Goal: Task Accomplishment & Management: Manage account settings

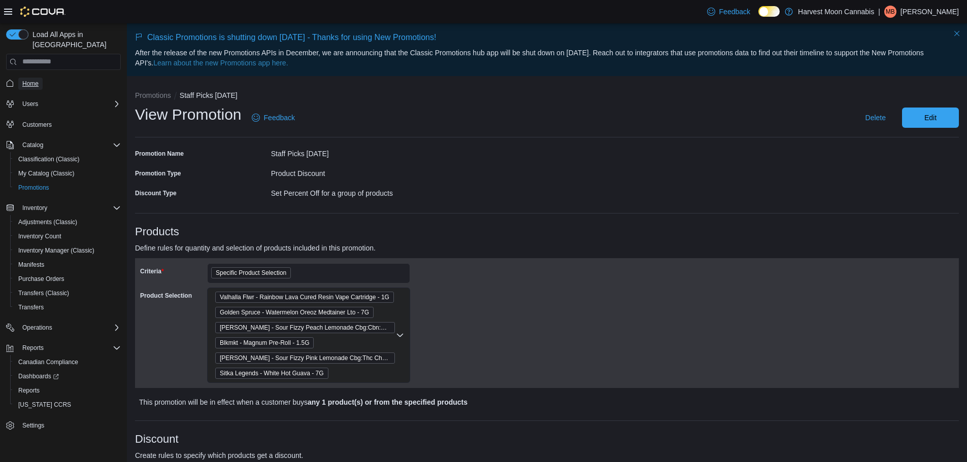
click at [35, 80] on span "Home" at bounding box center [30, 84] width 16 height 8
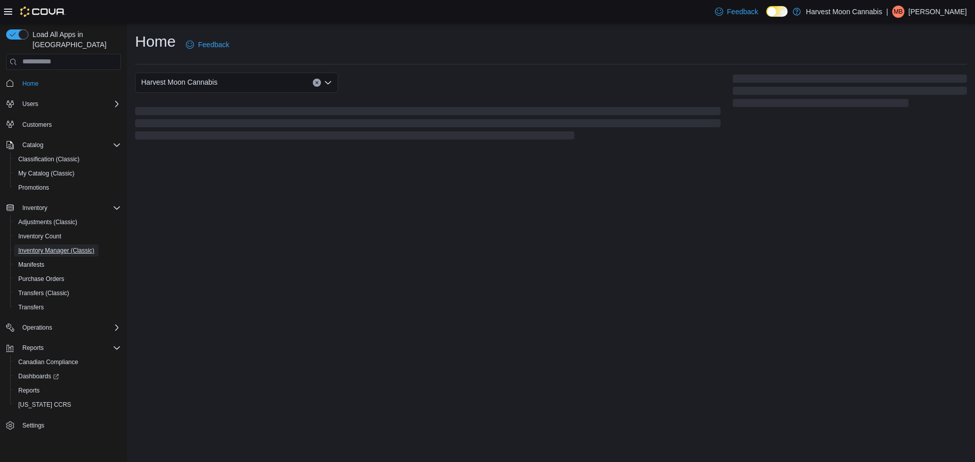
click at [65, 247] on span "Inventory Manager (Classic)" at bounding box center [56, 251] width 76 height 8
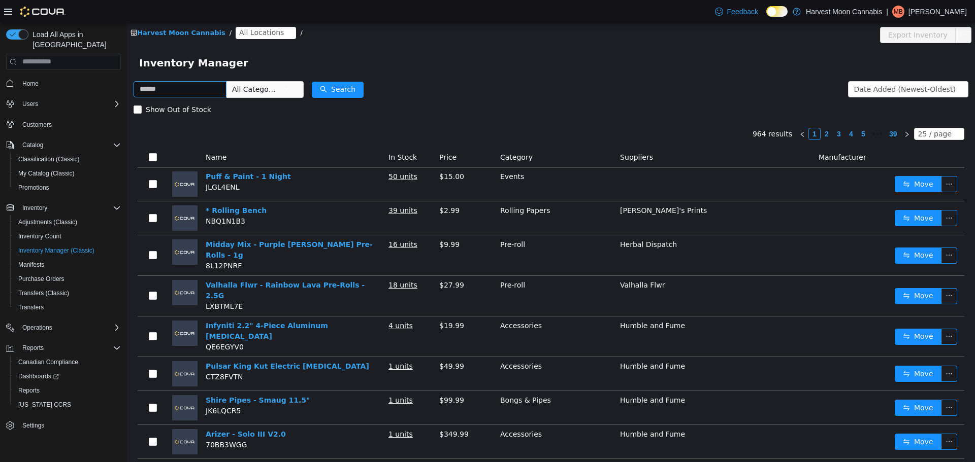
click at [170, 90] on input "text" at bounding box center [179, 89] width 93 height 16
type input "****"
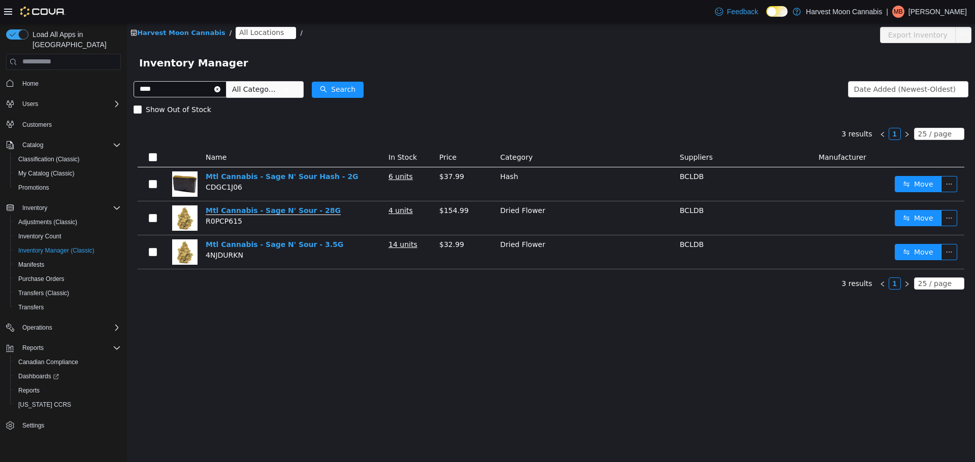
click at [292, 210] on link "Mtl Cannabis - Sage N' Sour - 28G" at bounding box center [273, 210] width 135 height 9
click at [33, 80] on span "Home" at bounding box center [30, 84] width 16 height 8
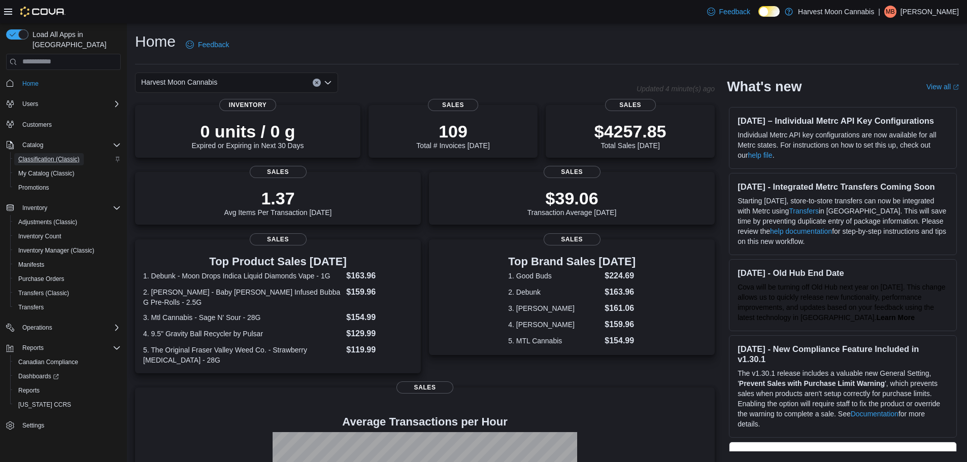
click at [68, 155] on span "Classification (Classic)" at bounding box center [48, 159] width 61 height 8
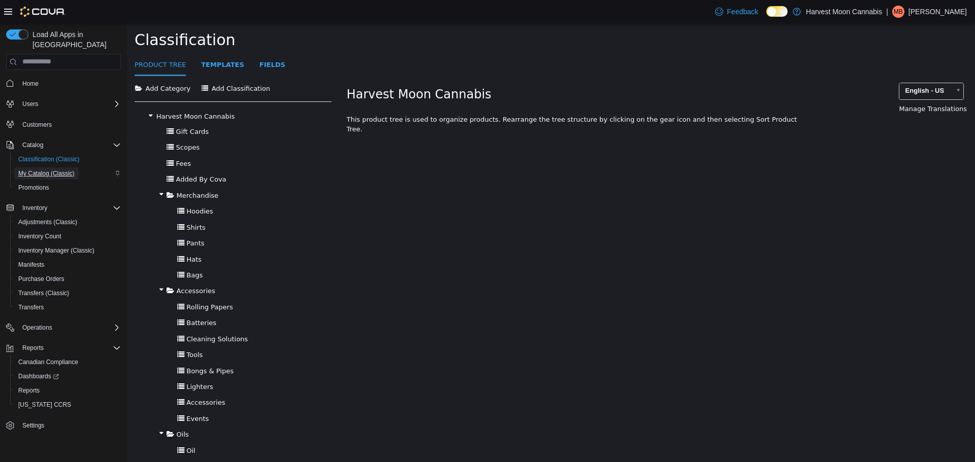
click at [72, 170] on span "My Catalog (Classic)" at bounding box center [46, 174] width 56 height 8
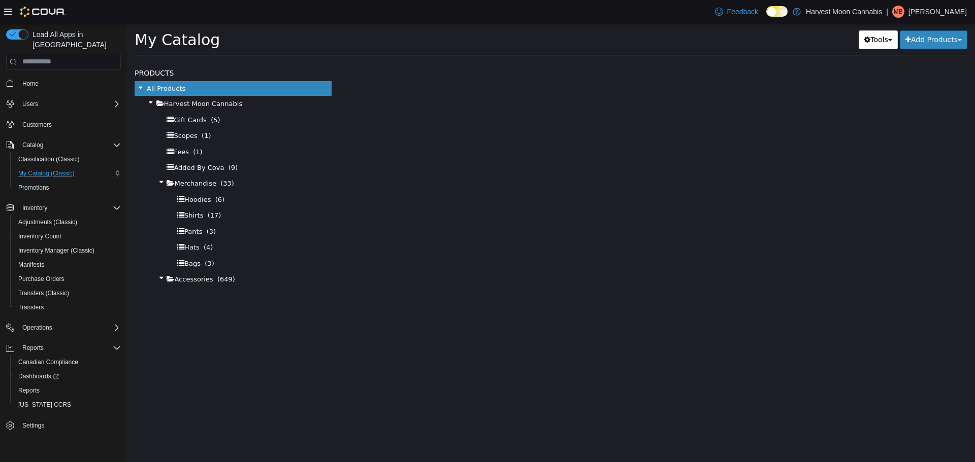
select select "**********"
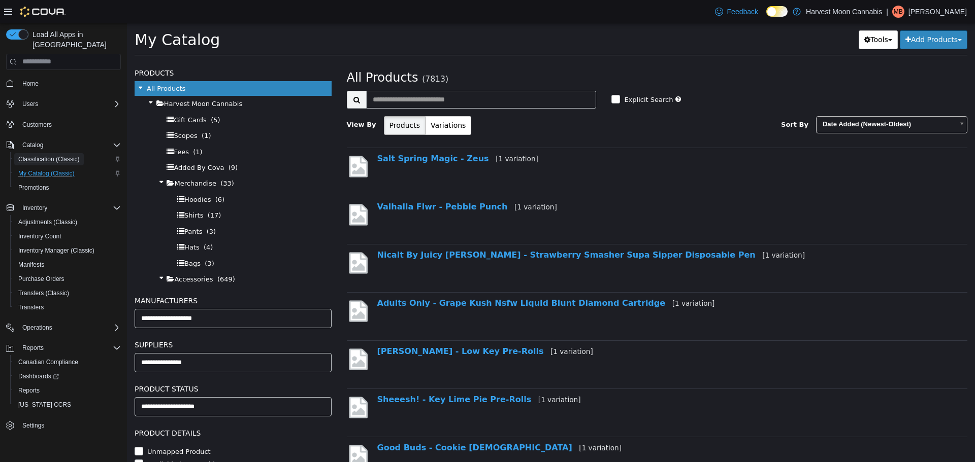
click at [77, 155] on span "Classification (Classic)" at bounding box center [48, 159] width 61 height 8
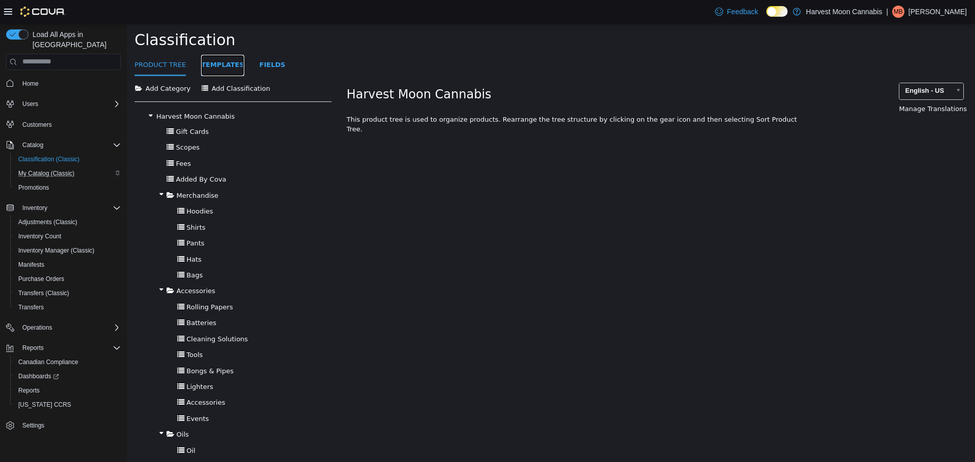
click at [209, 69] on link "Templates" at bounding box center [222, 65] width 43 height 22
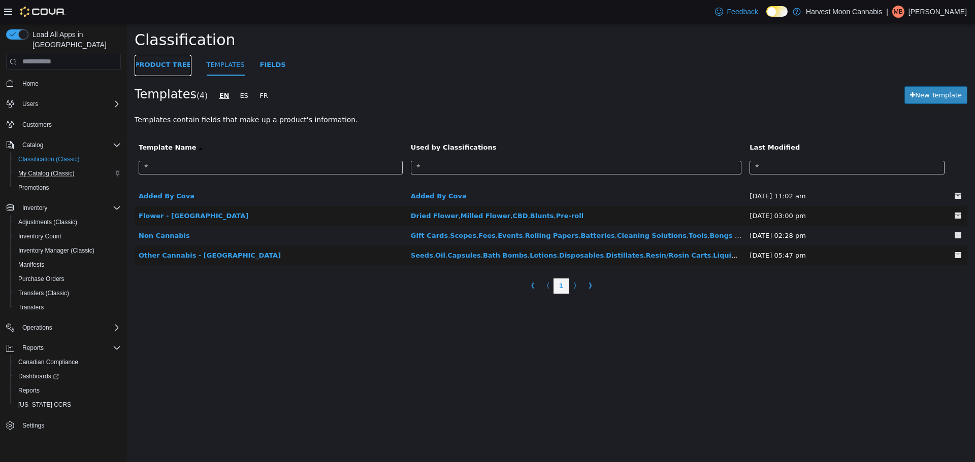
click at [155, 66] on link "Product Tree" at bounding box center [163, 65] width 57 height 22
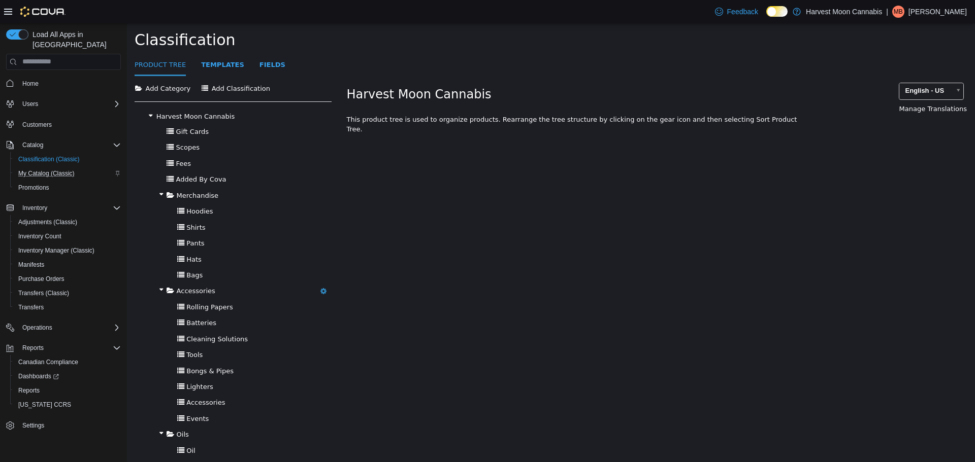
click at [213, 290] on div "Accessories Add Category Add Classification [GEOGRAPHIC_DATA]" at bounding box center [233, 291] width 197 height 16
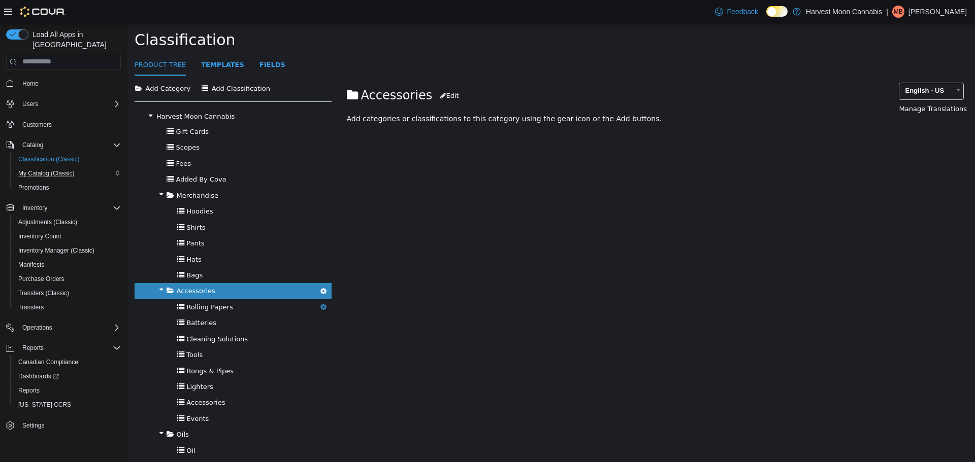
click at [219, 305] on span "Rolling Papers" at bounding box center [209, 307] width 46 height 8
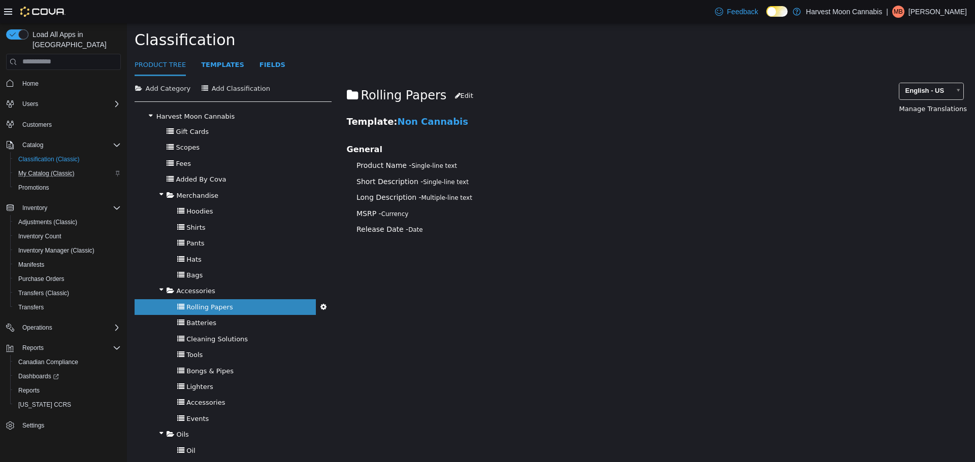
click at [320, 308] on icon "button" at bounding box center [323, 306] width 6 height 7
click at [44, 304] on span "Transfers" at bounding box center [30, 308] width 25 height 8
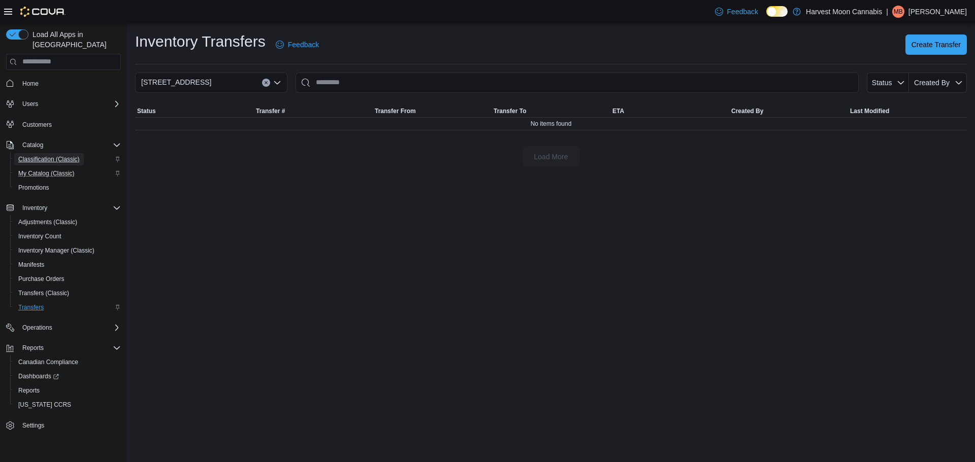
click at [62, 155] on span "Classification (Classic)" at bounding box center [48, 159] width 61 height 8
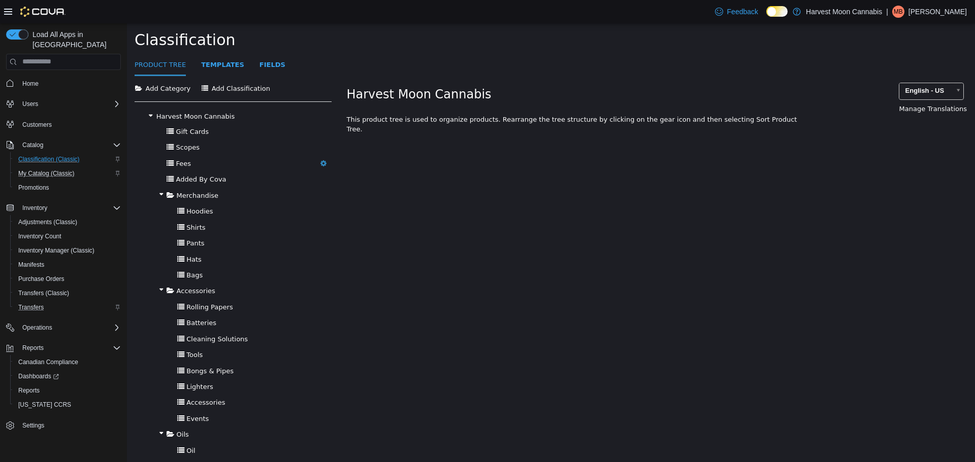
click at [215, 156] on div "Fees [GEOGRAPHIC_DATA]" at bounding box center [233, 163] width 197 height 16
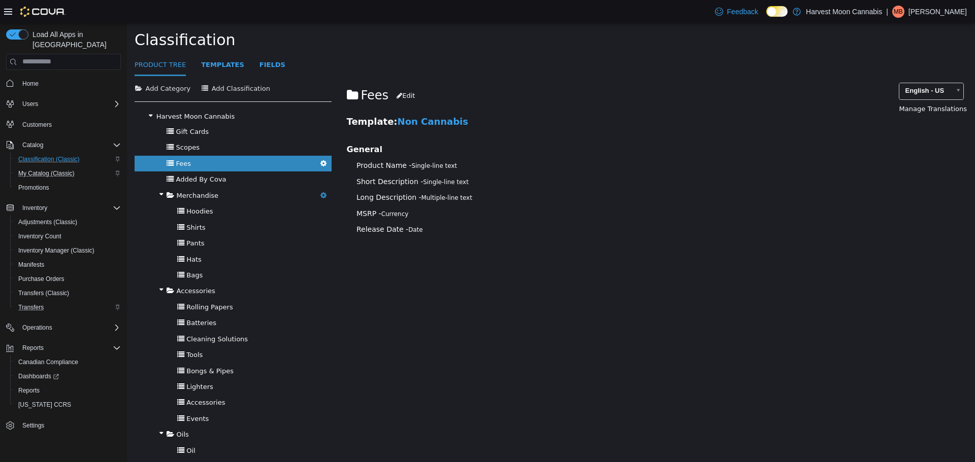
click at [195, 197] on span "Merchandise" at bounding box center [198, 195] width 42 height 8
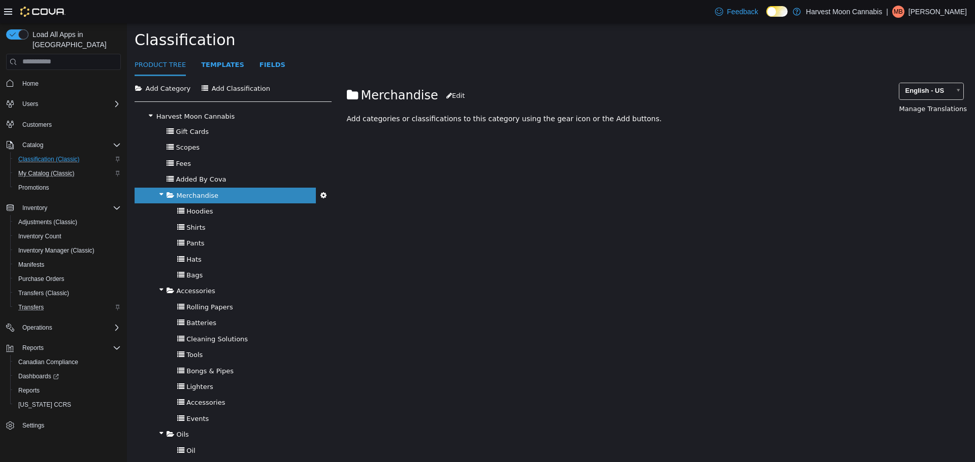
click at [324, 193] on icon "button" at bounding box center [323, 194] width 6 height 7
click at [264, 192] on div "Merchandise Add Category Add Classification [GEOGRAPHIC_DATA]" at bounding box center [233, 195] width 197 height 16
click at [61, 247] on span "Inventory Manager (Classic)" at bounding box center [56, 251] width 76 height 8
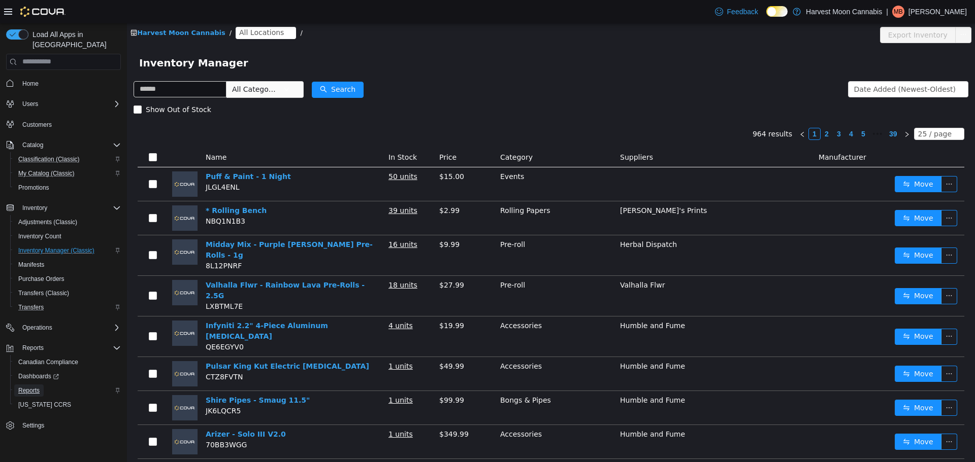
click at [29, 387] on span "Reports" at bounding box center [28, 391] width 21 height 8
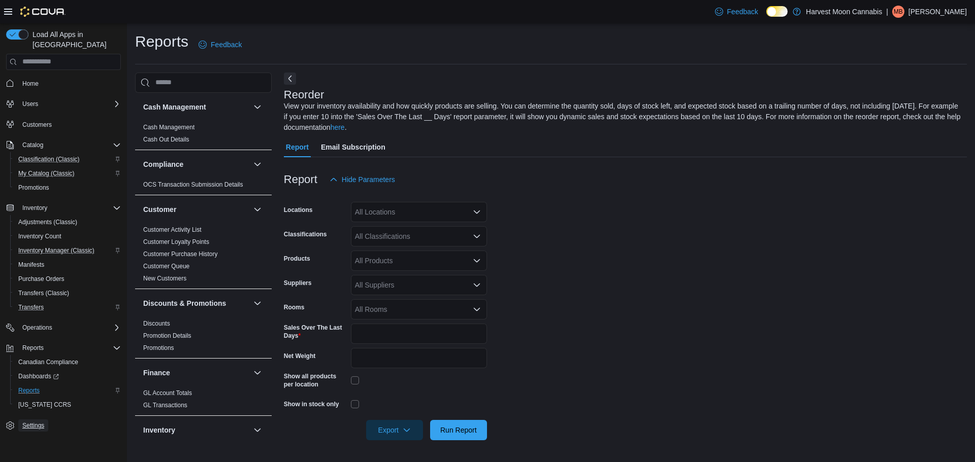
click at [40, 422] on span "Settings" at bounding box center [33, 426] width 22 height 8
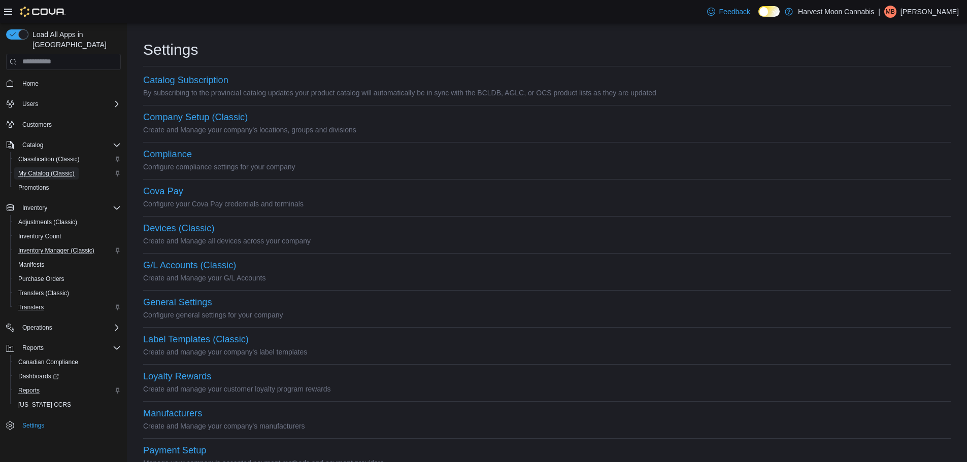
click at [41, 170] on span "My Catalog (Classic)" at bounding box center [46, 174] width 56 height 8
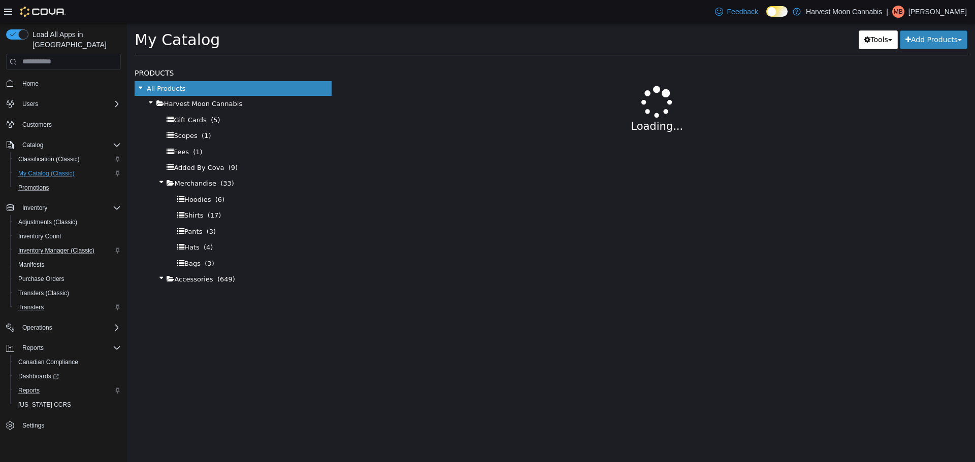
select select "**********"
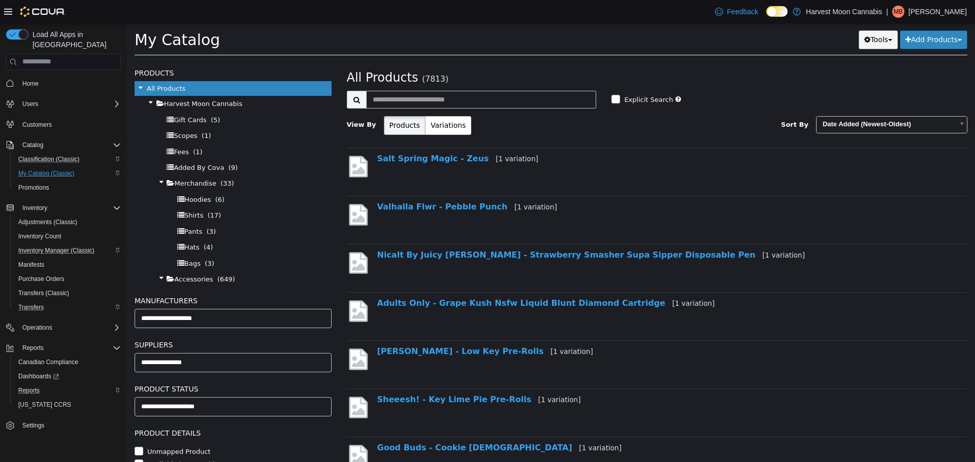
click at [882, 43] on button "Tools" at bounding box center [877, 39] width 39 height 19
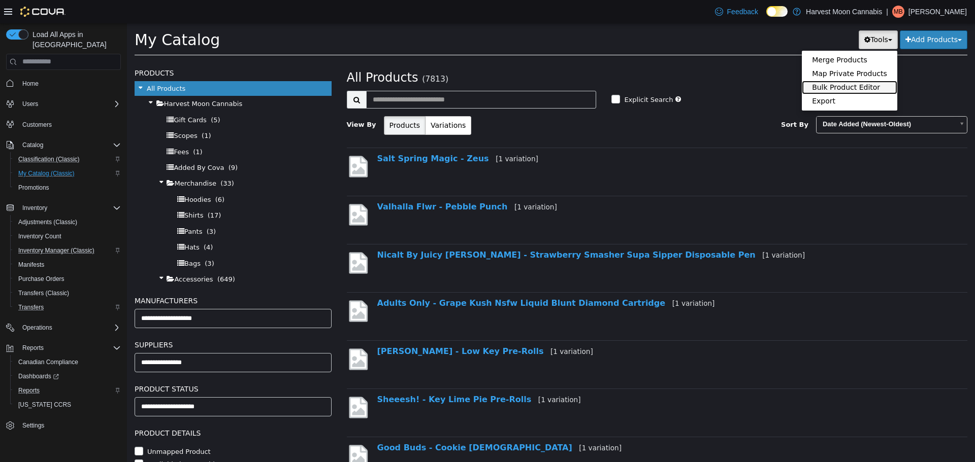
click at [865, 87] on link "Bulk Product Editor" at bounding box center [848, 87] width 95 height 14
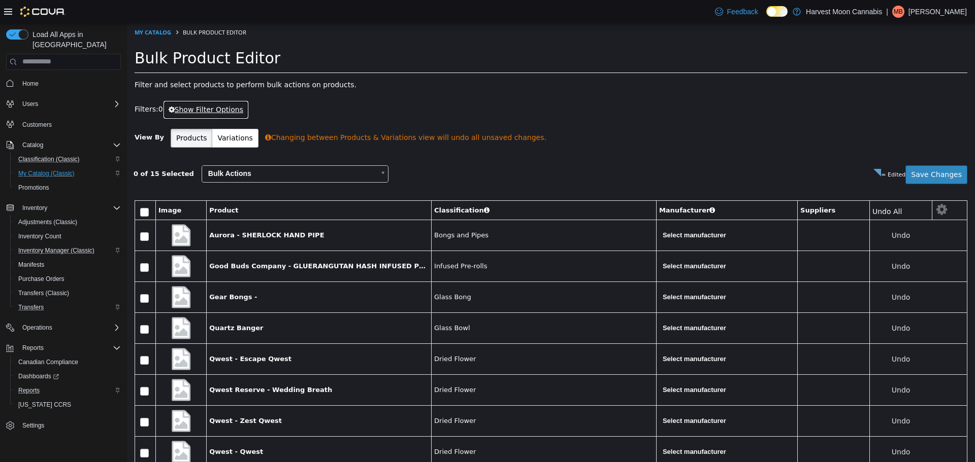
click at [199, 110] on button "Show Filter Options" at bounding box center [206, 109] width 86 height 19
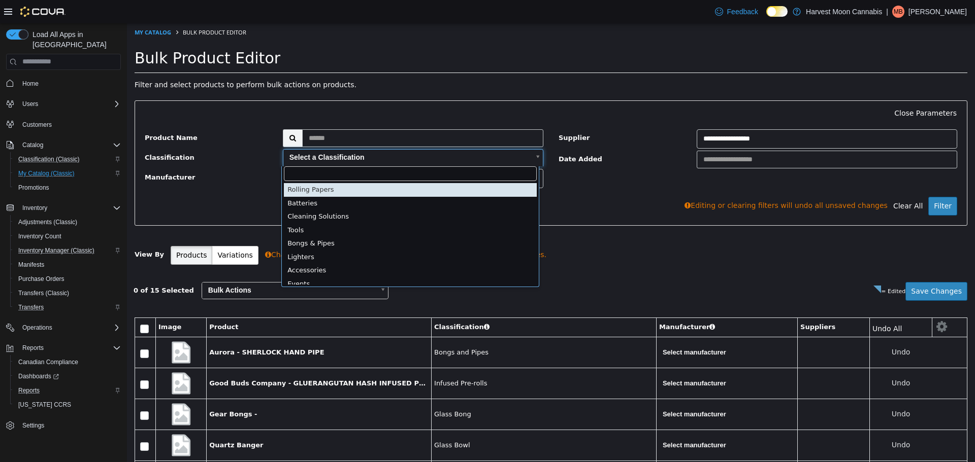
click at [522, 159] on body "**********" at bounding box center [551, 436] width 848 height 827
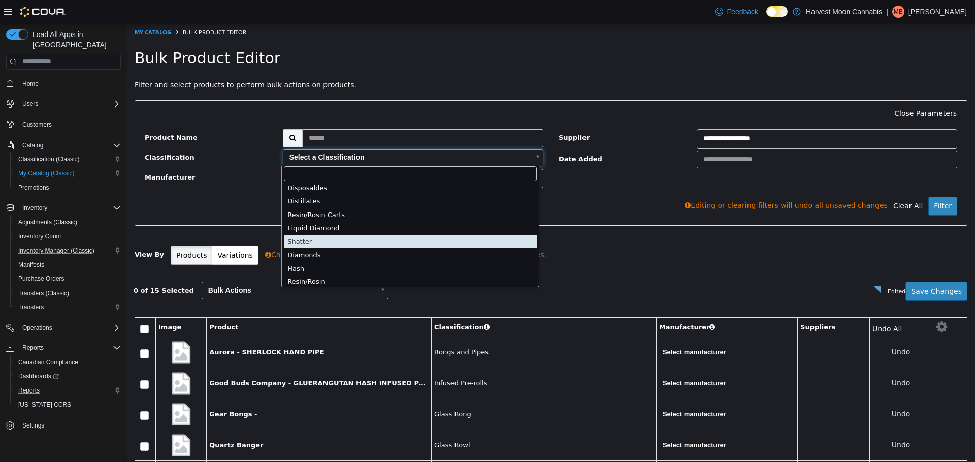
scroll to position [233, 0]
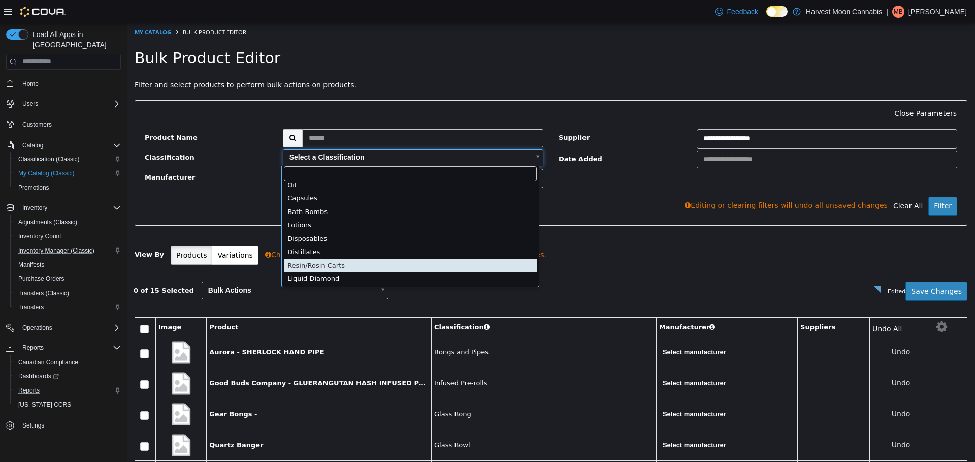
type input "*****"
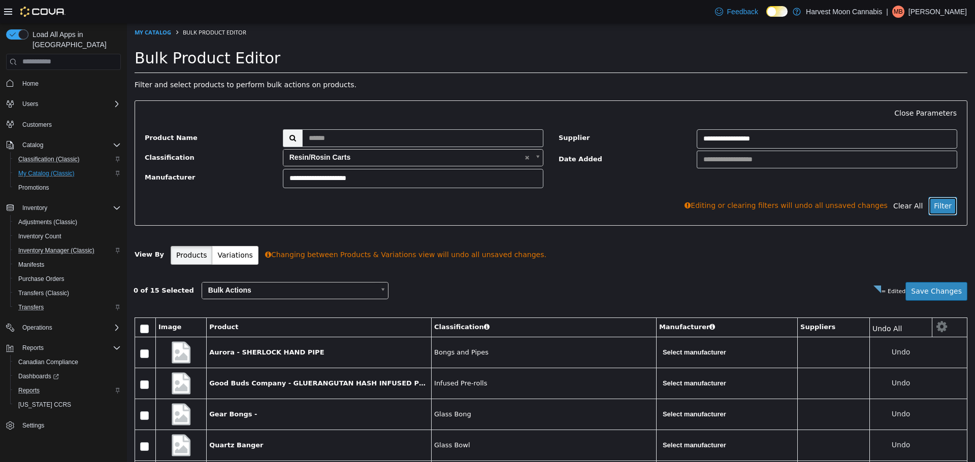
click at [938, 199] on button "Filter" at bounding box center [942, 205] width 29 height 19
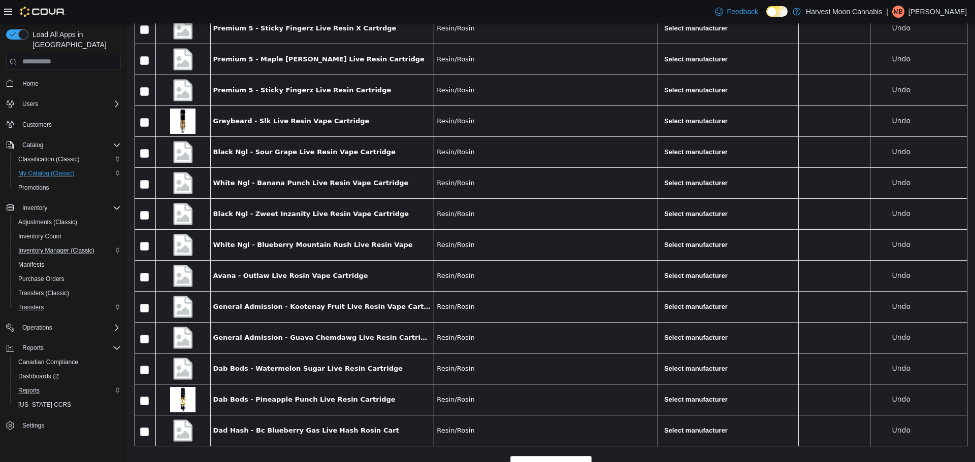
scroll to position [387, 0]
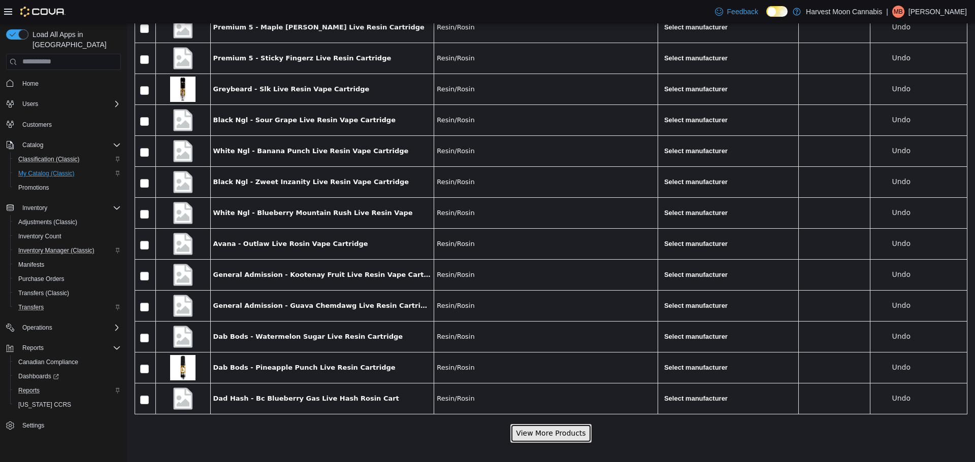
click at [549, 438] on button "View More Products" at bounding box center [550, 433] width 81 height 19
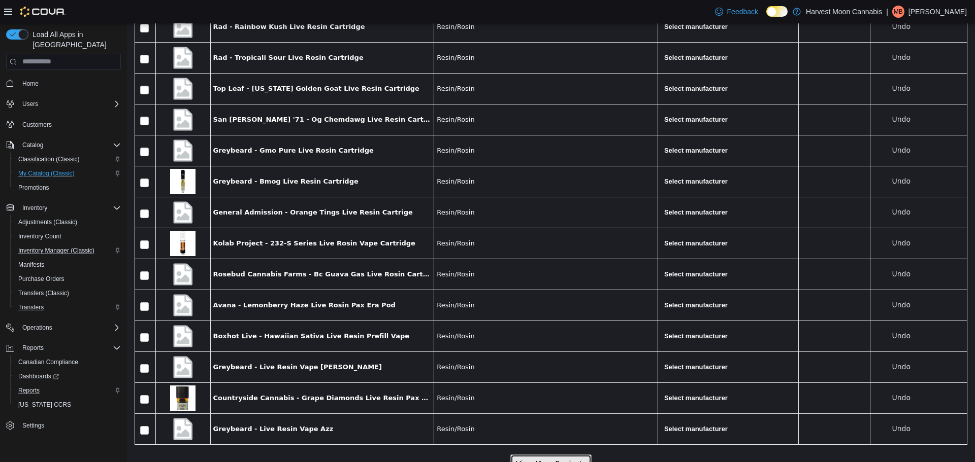
scroll to position [844, 0]
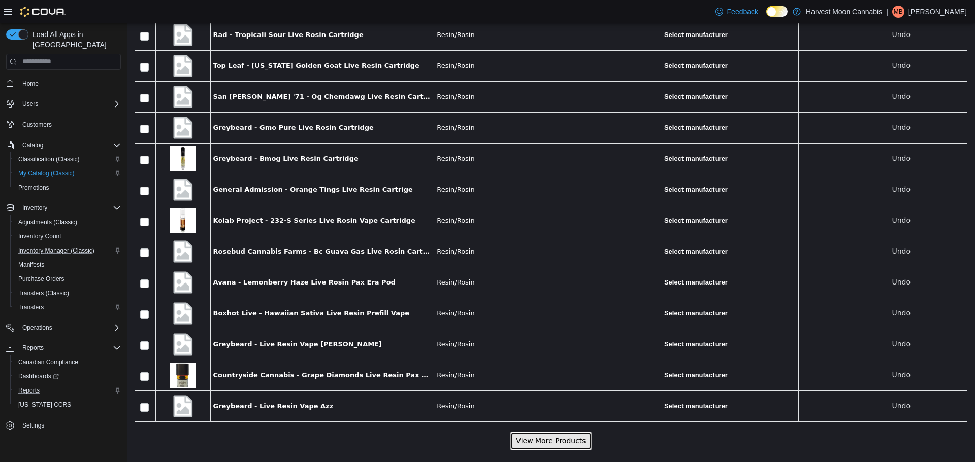
click at [558, 448] on button "View More Products" at bounding box center [550, 440] width 81 height 19
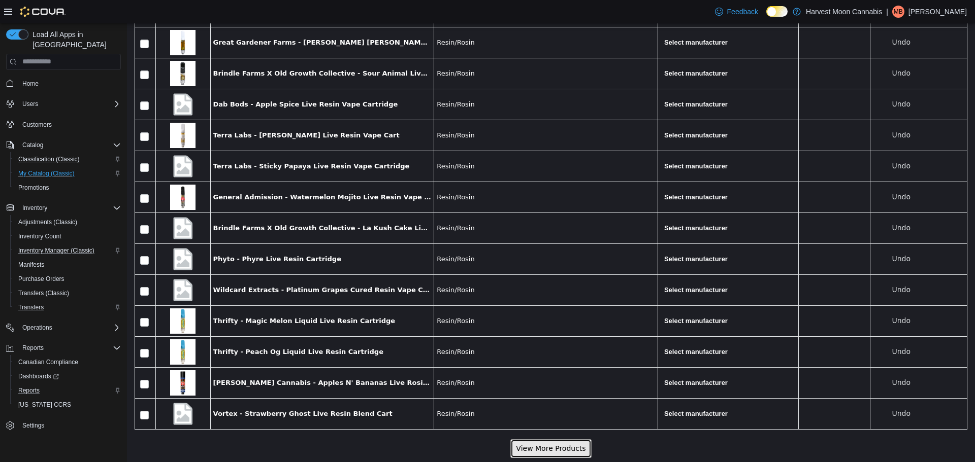
scroll to position [1316, 0]
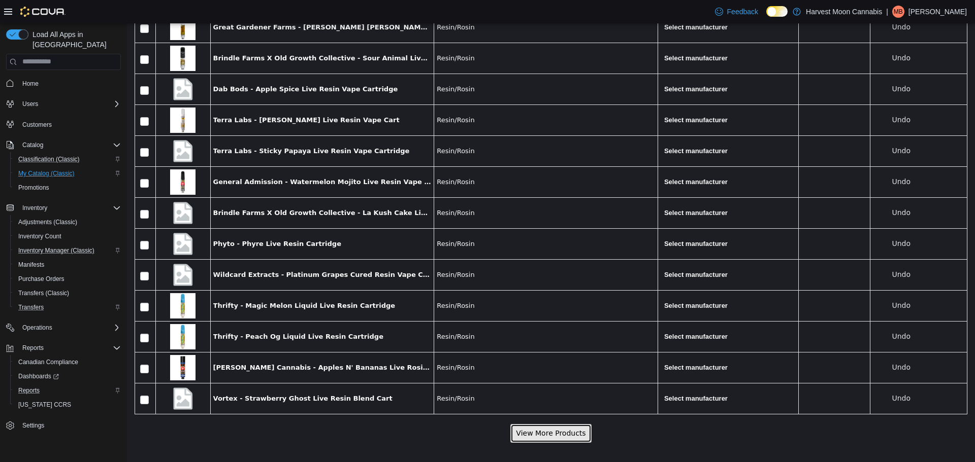
click at [556, 431] on button "View More Products" at bounding box center [550, 433] width 81 height 19
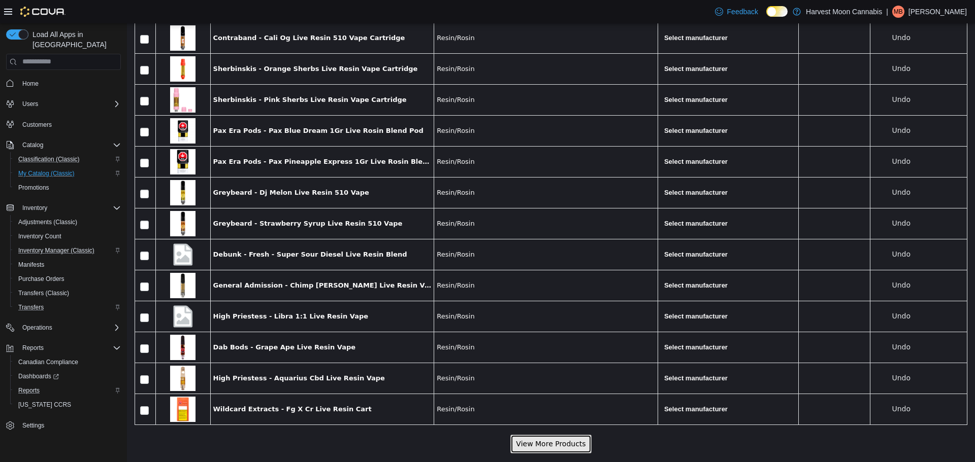
scroll to position [1773, 0]
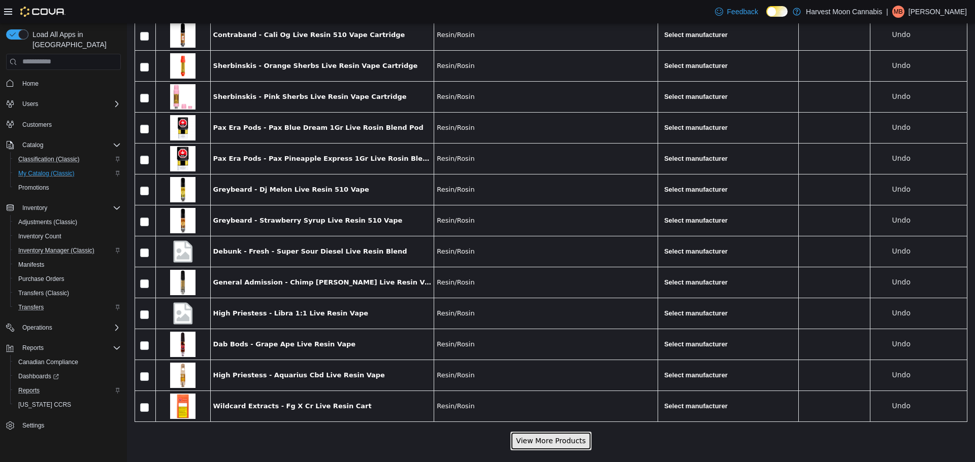
click at [577, 436] on button "View More Products" at bounding box center [550, 440] width 81 height 19
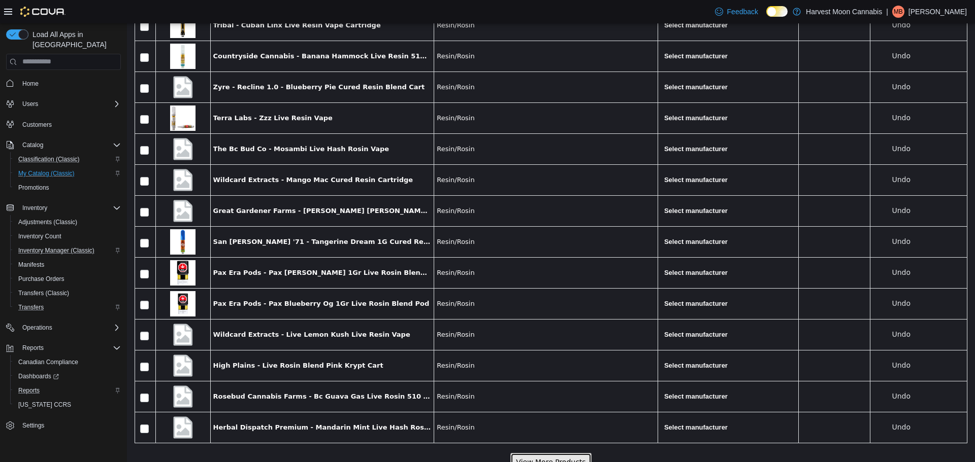
scroll to position [2245, 0]
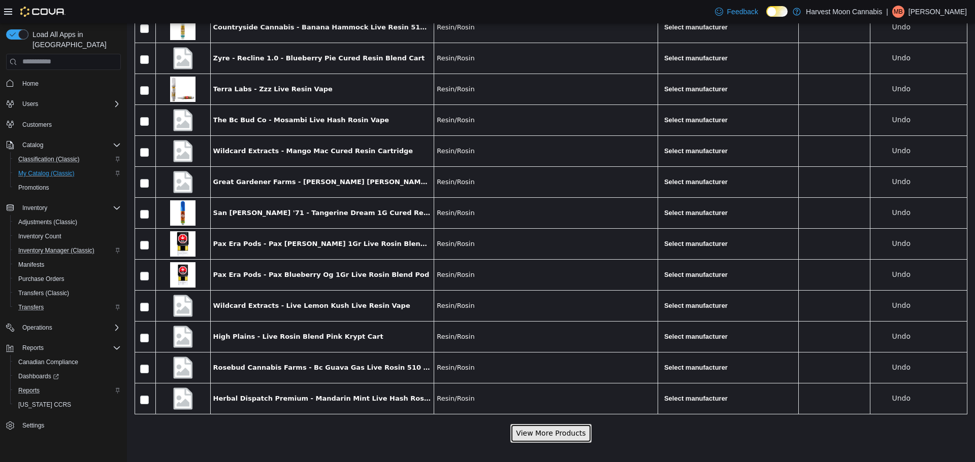
click at [575, 432] on button "View More Products" at bounding box center [550, 433] width 81 height 19
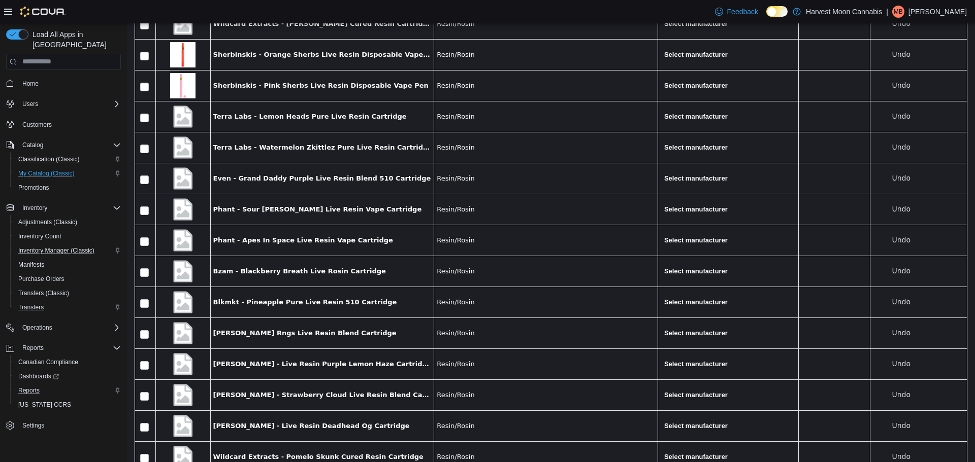
scroll to position [2709, 0]
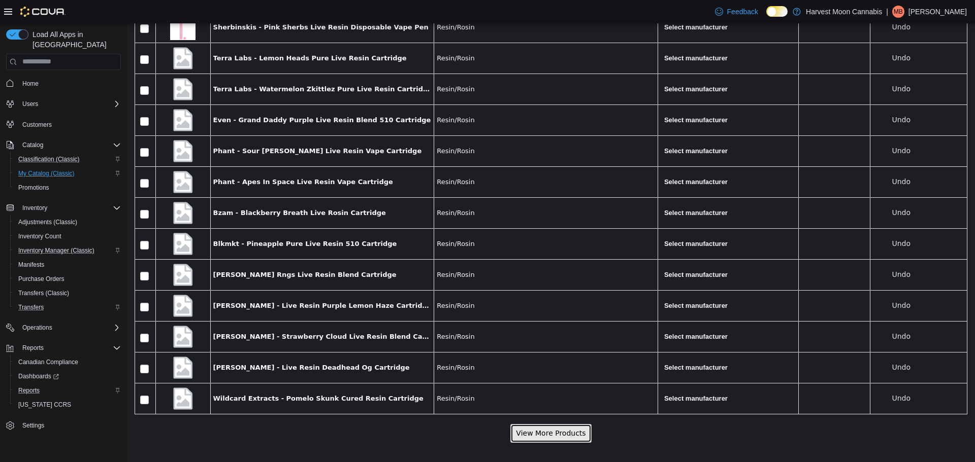
click at [565, 431] on button "View More Products" at bounding box center [550, 433] width 81 height 19
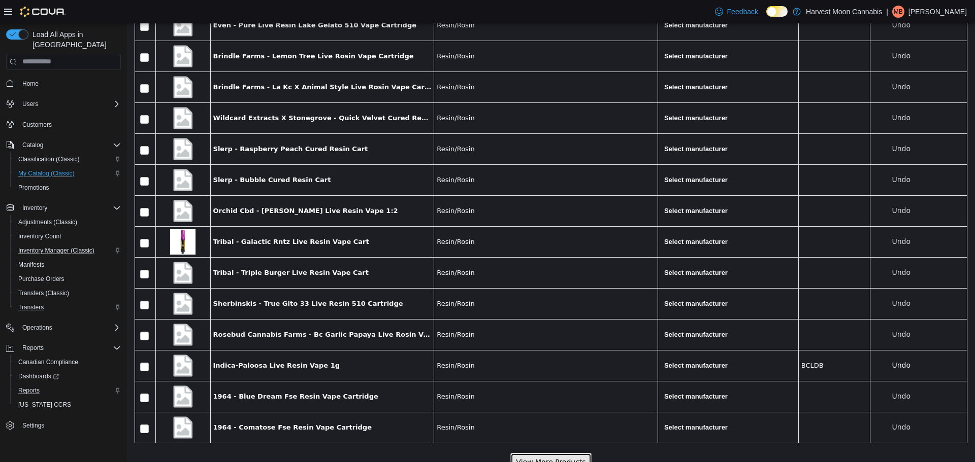
scroll to position [3174, 0]
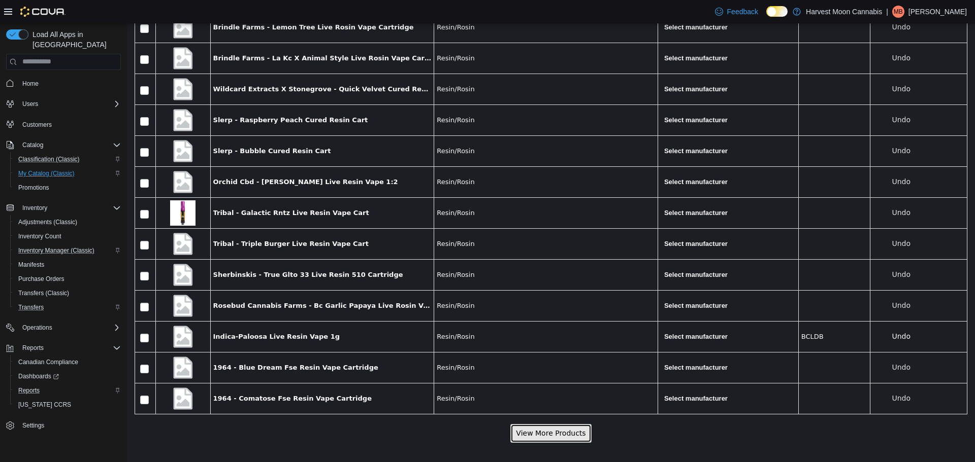
click at [559, 430] on button "View More Products" at bounding box center [550, 433] width 81 height 19
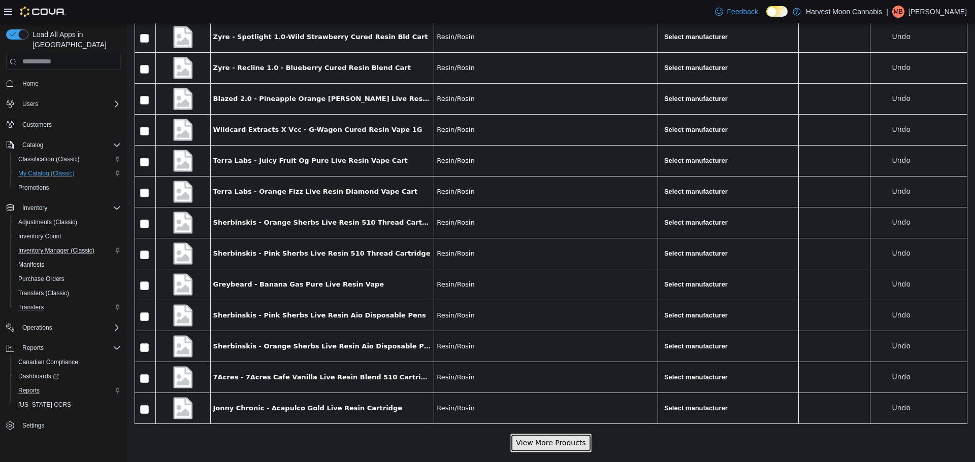
scroll to position [3638, 0]
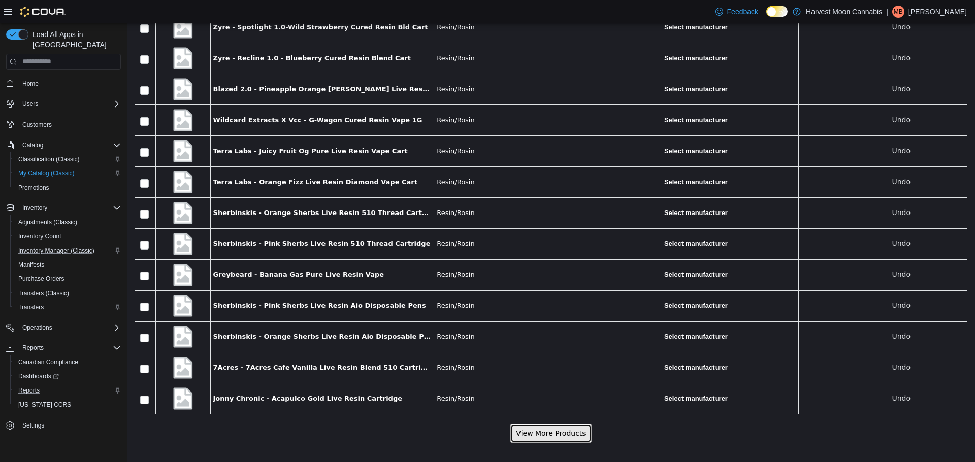
click at [563, 430] on button "View More Products" at bounding box center [550, 433] width 81 height 19
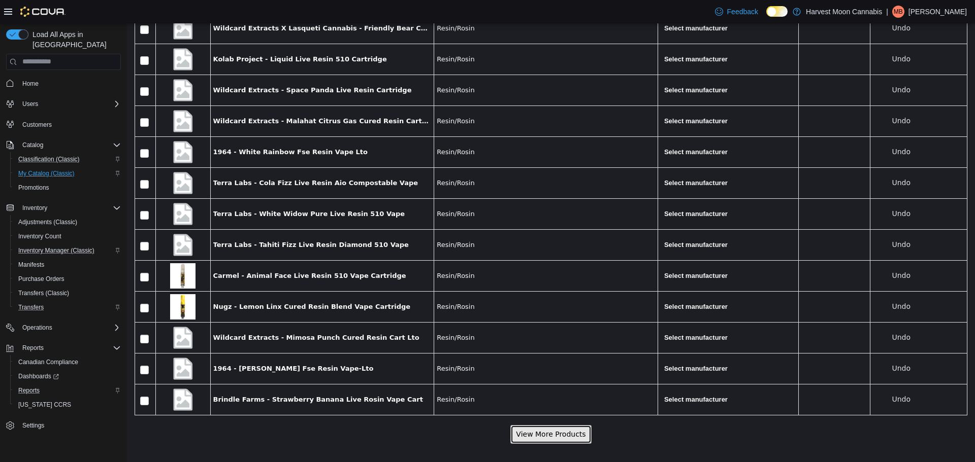
scroll to position [4103, 0]
click at [557, 428] on button "View More Products" at bounding box center [550, 433] width 81 height 19
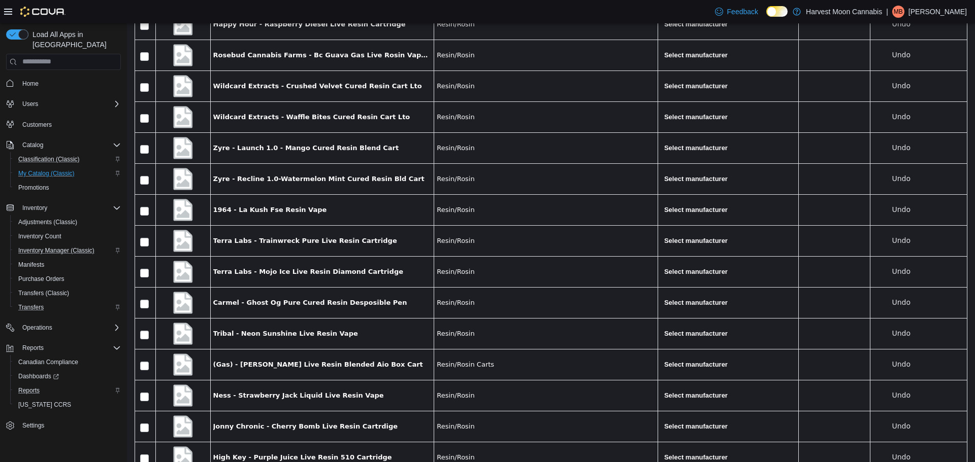
scroll to position [4567, 0]
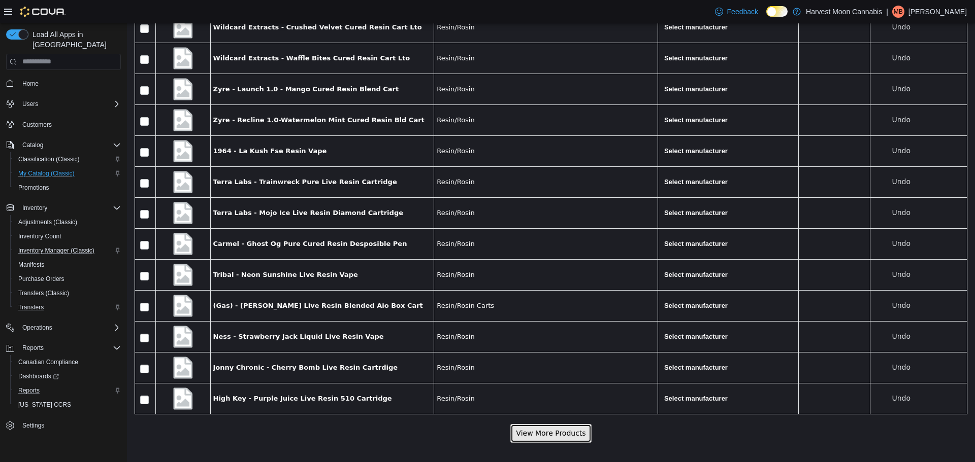
click at [546, 429] on button "View More Products" at bounding box center [550, 433] width 81 height 19
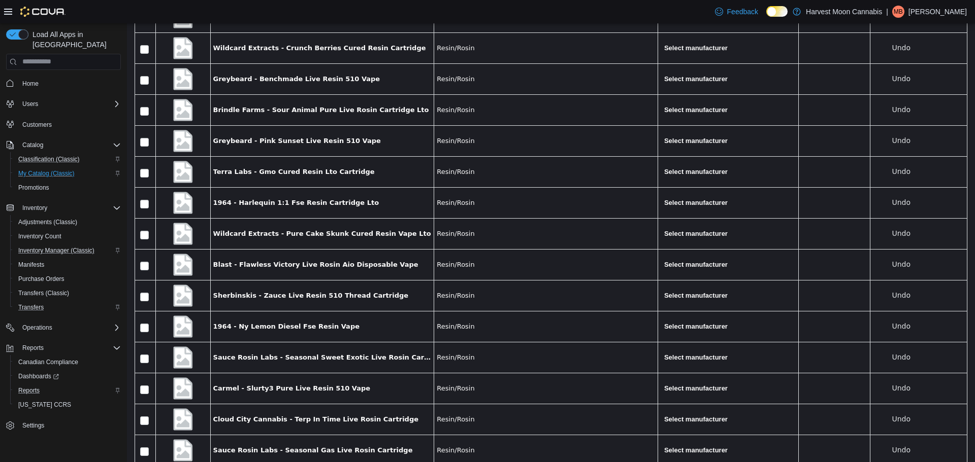
scroll to position [5032, 0]
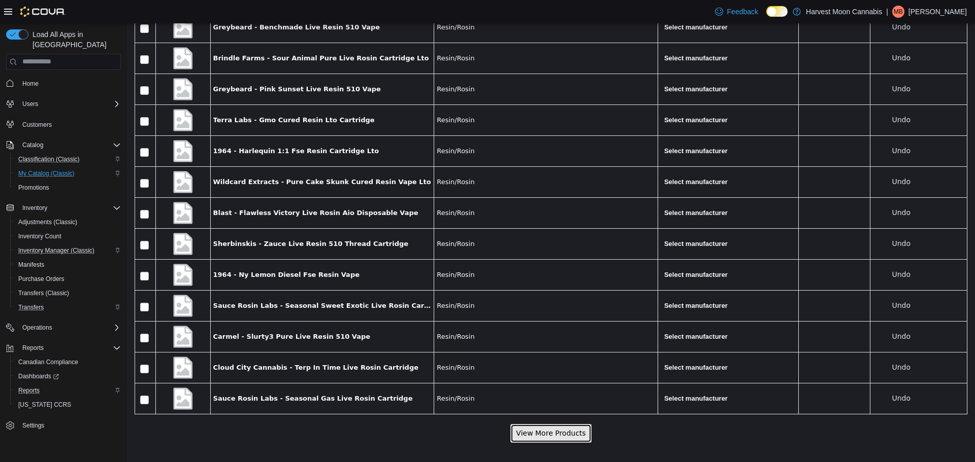
click at [562, 429] on button "View More Products" at bounding box center [550, 433] width 81 height 19
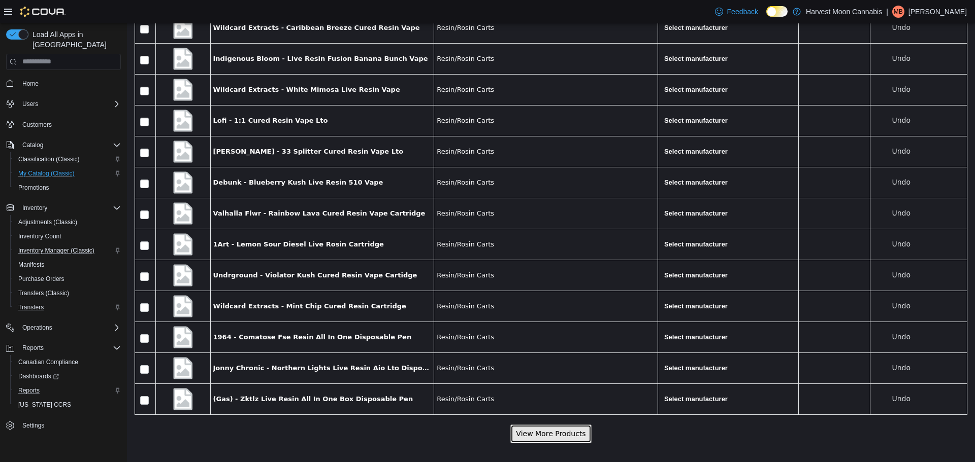
scroll to position [5496, 0]
click at [555, 432] on button "View More Products" at bounding box center [550, 433] width 81 height 19
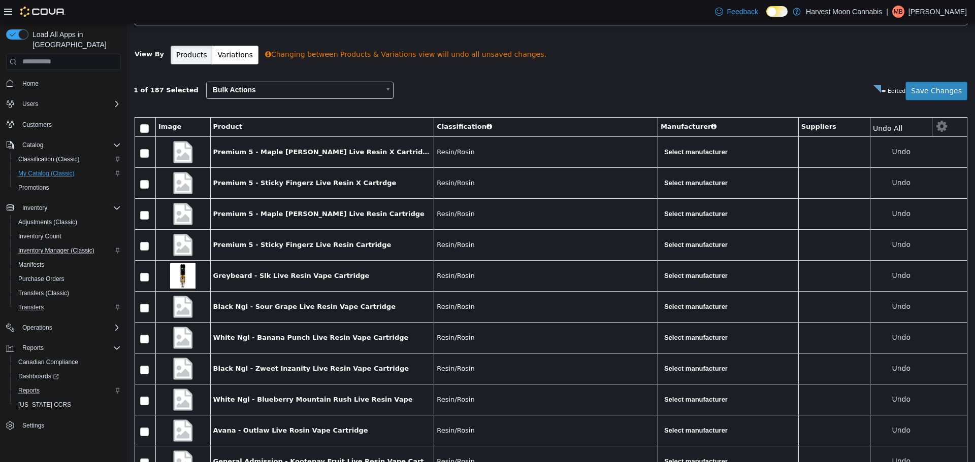
scroll to position [0, 0]
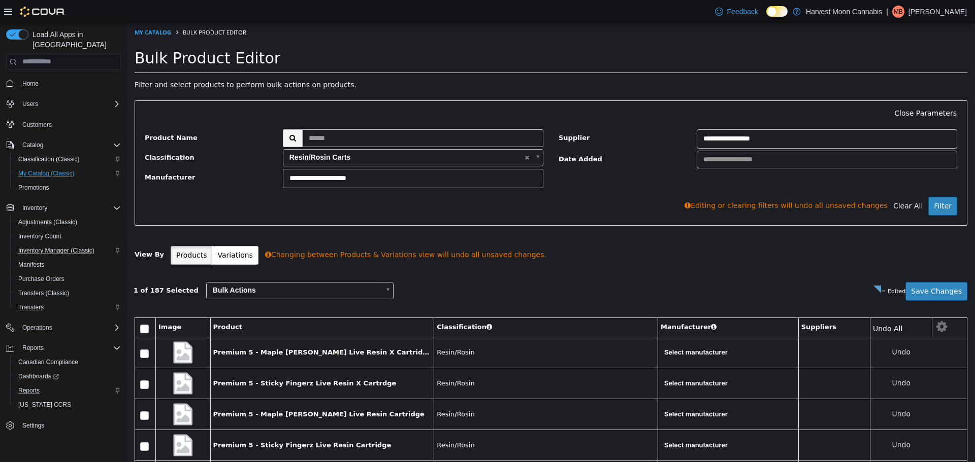
drag, startPoint x: 970, startPoint y: 317, endPoint x: 1082, endPoint y: 37, distance: 301.8
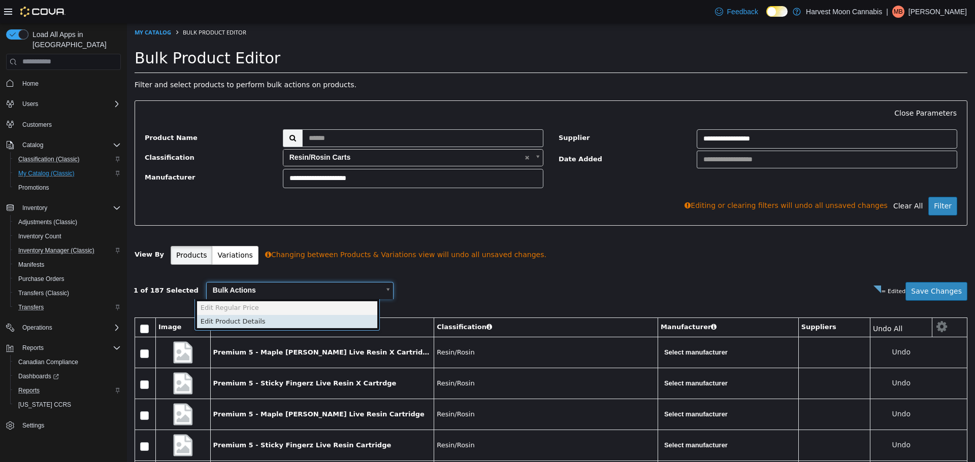
scroll to position [0, 3]
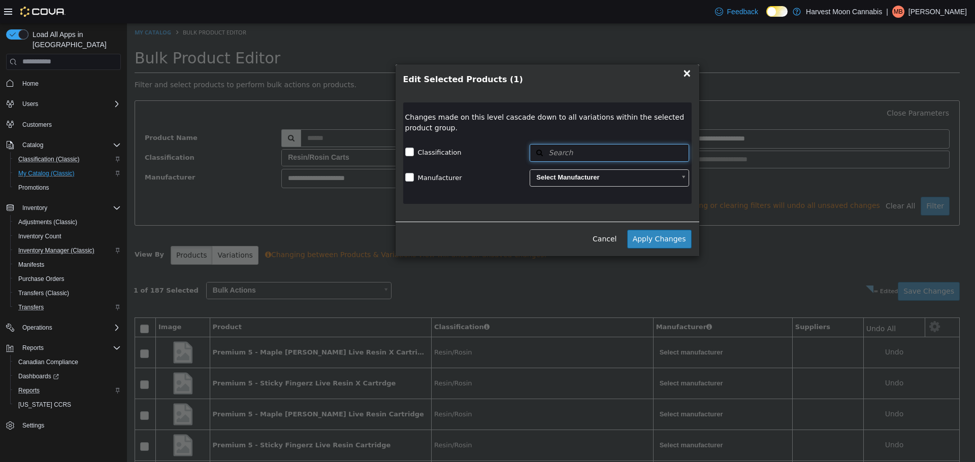
click at [571, 152] on button "Search" at bounding box center [608, 153] width 159 height 18
click at [663, 169] on span "or browse" at bounding box center [661, 171] width 53 height 18
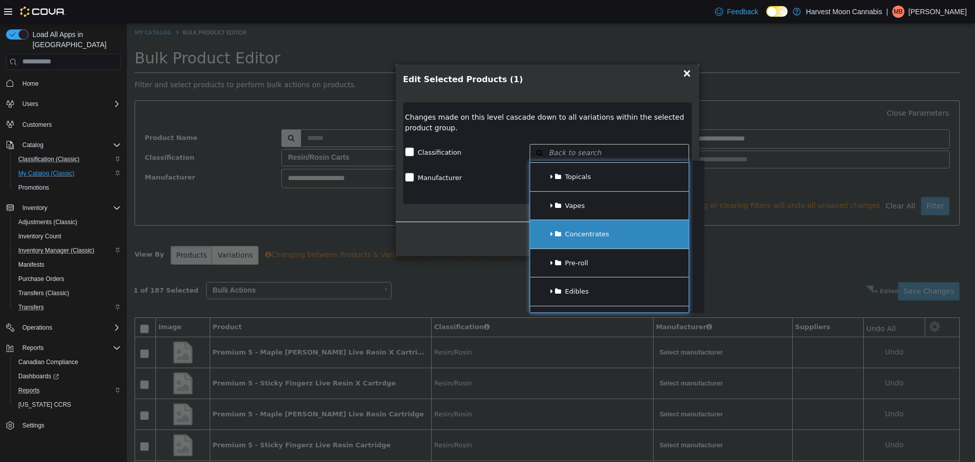
scroll to position [152, 0]
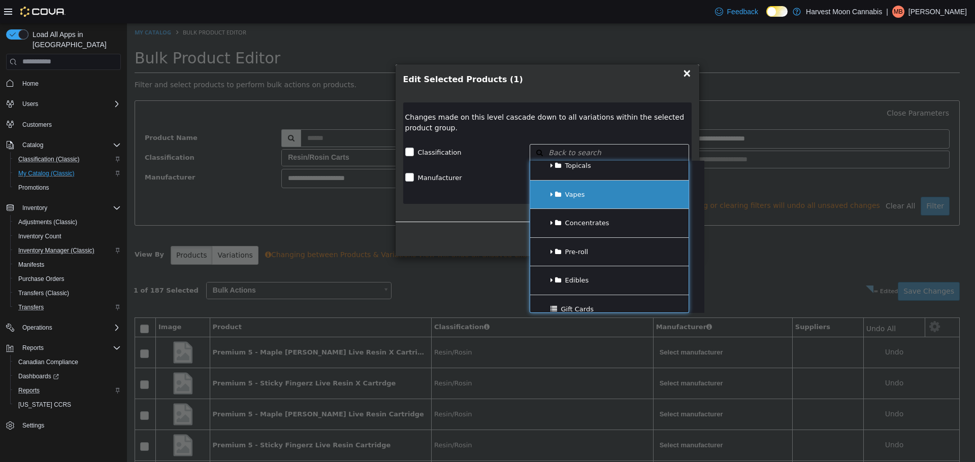
click at [550, 193] on div "Vapes" at bounding box center [609, 194] width 158 height 28
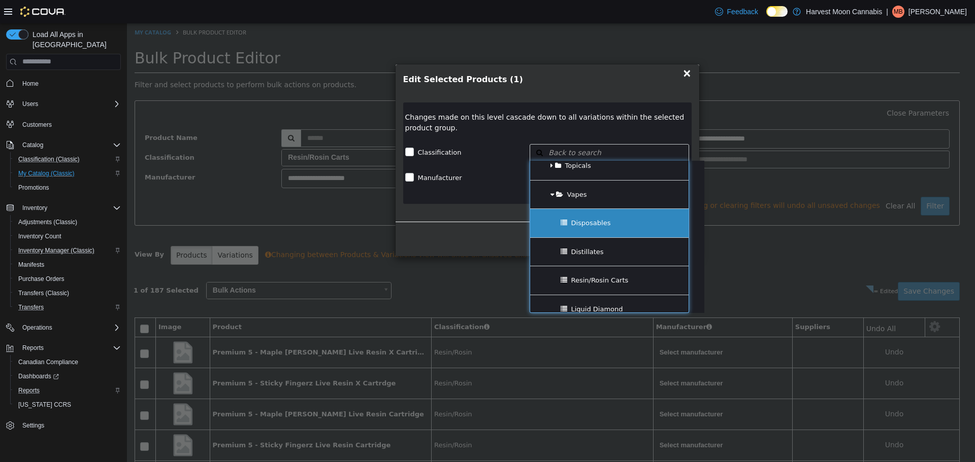
click at [589, 220] on span "Disposables" at bounding box center [591, 223] width 40 height 8
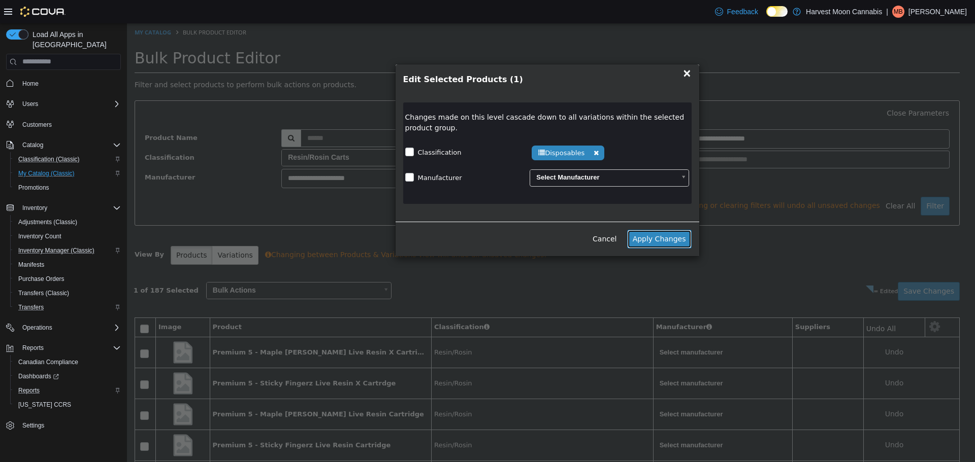
click at [674, 237] on button "Apply Changes" at bounding box center [659, 238] width 64 height 19
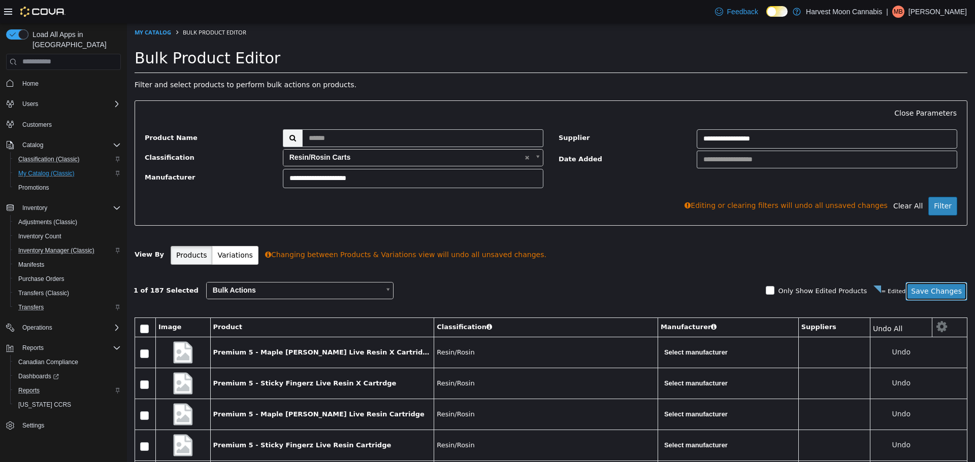
click at [931, 294] on button "Save Changes" at bounding box center [936, 291] width 62 height 19
click at [393, 136] on input "text" at bounding box center [422, 138] width 241 height 18
type input "**********"
click at [936, 207] on button "Filter" at bounding box center [942, 205] width 29 height 19
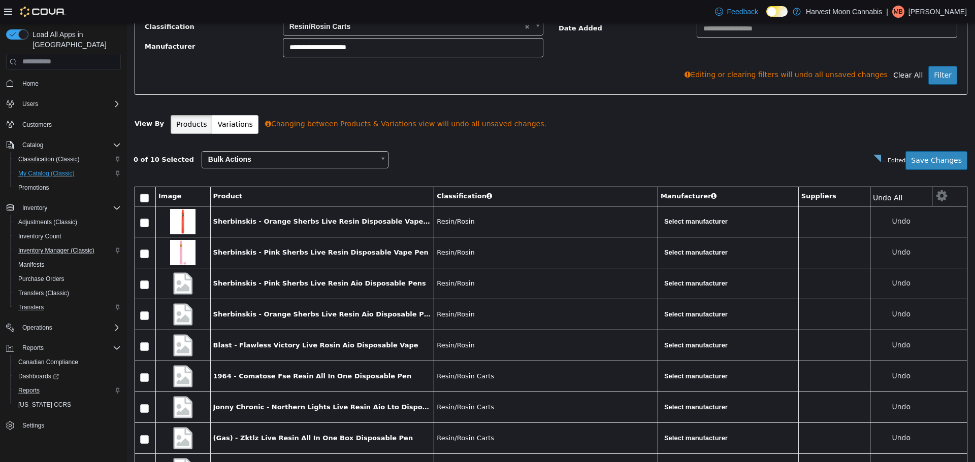
scroll to position [214, 0]
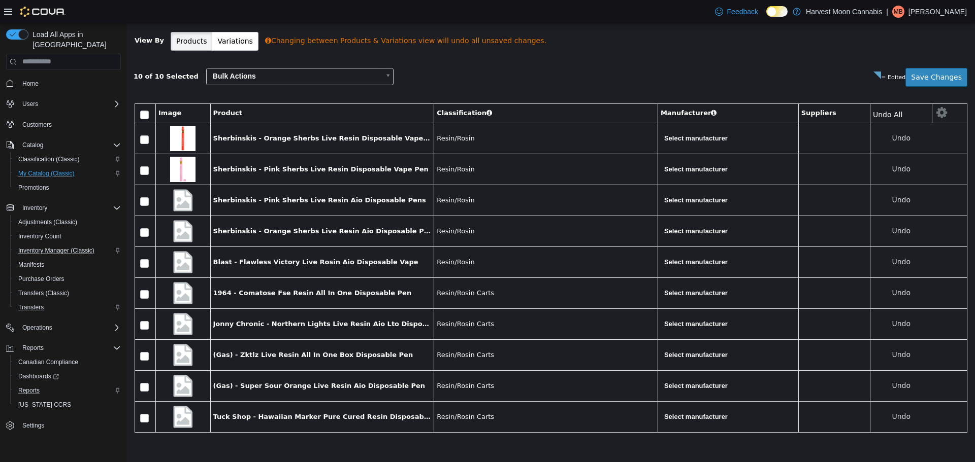
click at [302, 78] on body "**********" at bounding box center [551, 136] width 848 height 654
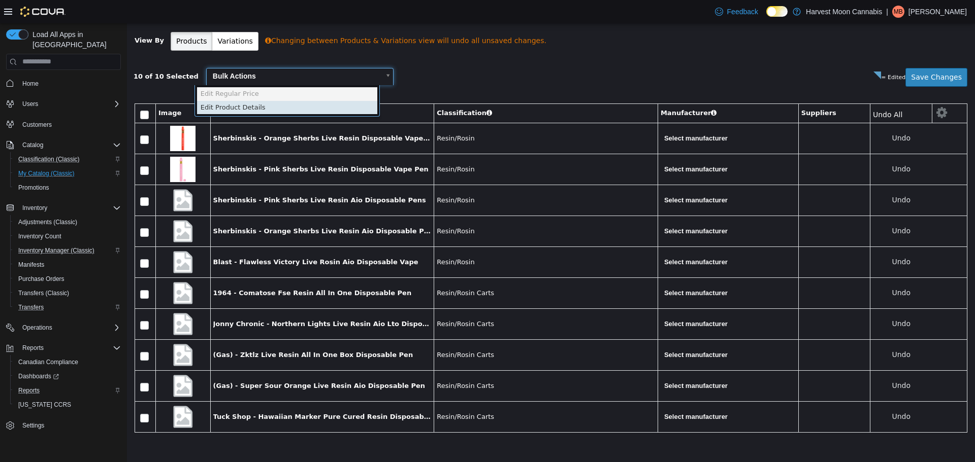
scroll to position [0, 3]
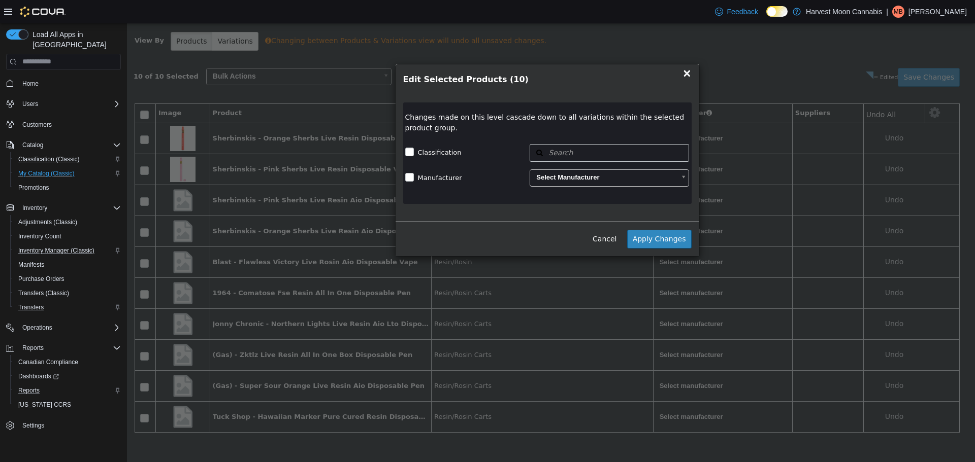
click at [415, 150] on label "Classification" at bounding box center [438, 152] width 46 height 10
drag, startPoint x: 545, startPoint y: 152, endPoint x: 553, endPoint y: 152, distance: 8.1
click at [546, 152] on icon "button" at bounding box center [539, 152] width 18 height 7
click at [653, 170] on span "or browse" at bounding box center [661, 171] width 53 height 18
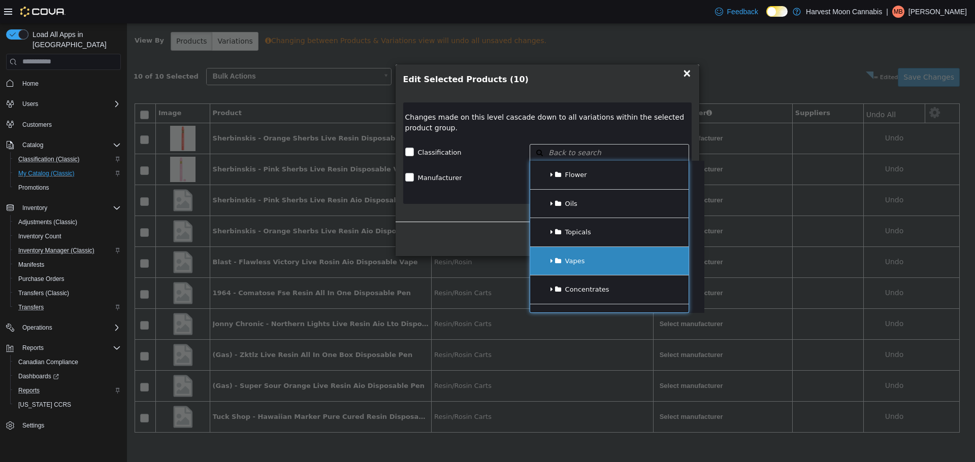
scroll to position [102, 0]
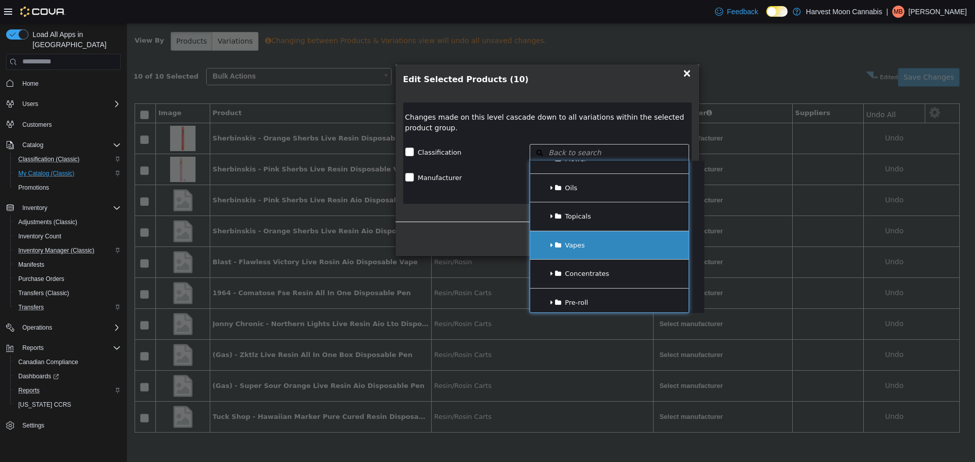
click at [598, 244] on div "Vapes" at bounding box center [609, 245] width 158 height 28
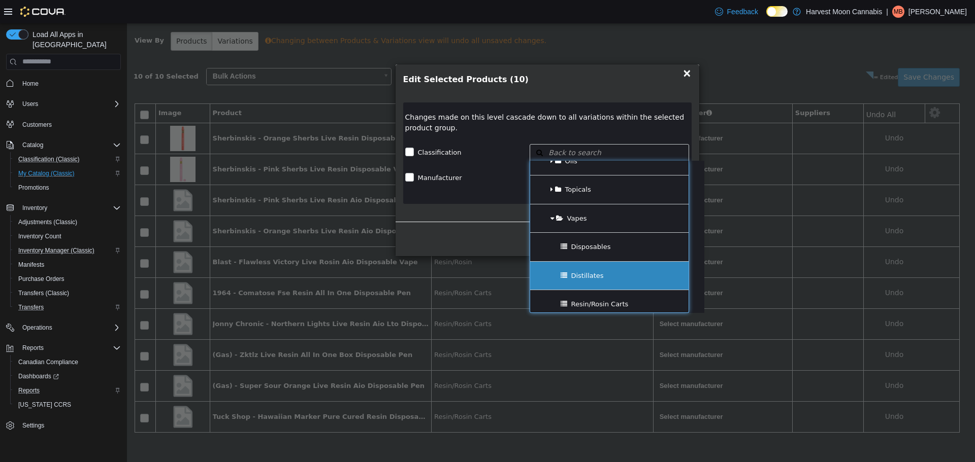
scroll to position [152, 0]
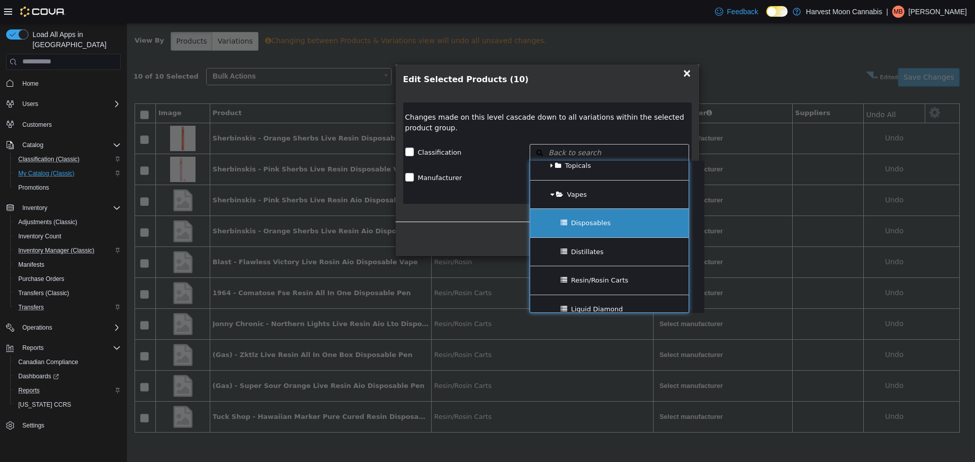
click at [607, 227] on div "Disposables" at bounding box center [609, 223] width 158 height 28
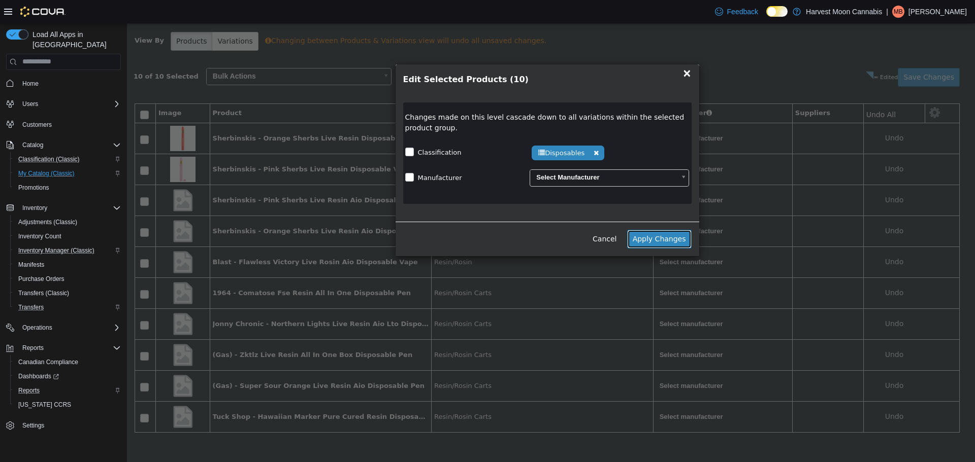
click at [657, 240] on button "Apply Changes" at bounding box center [659, 238] width 64 height 19
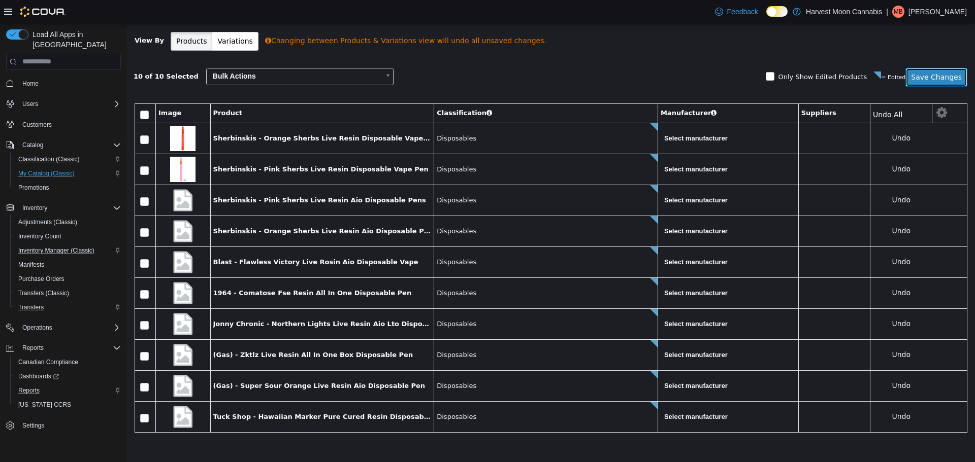
click at [938, 77] on button "Save Changes" at bounding box center [936, 77] width 62 height 19
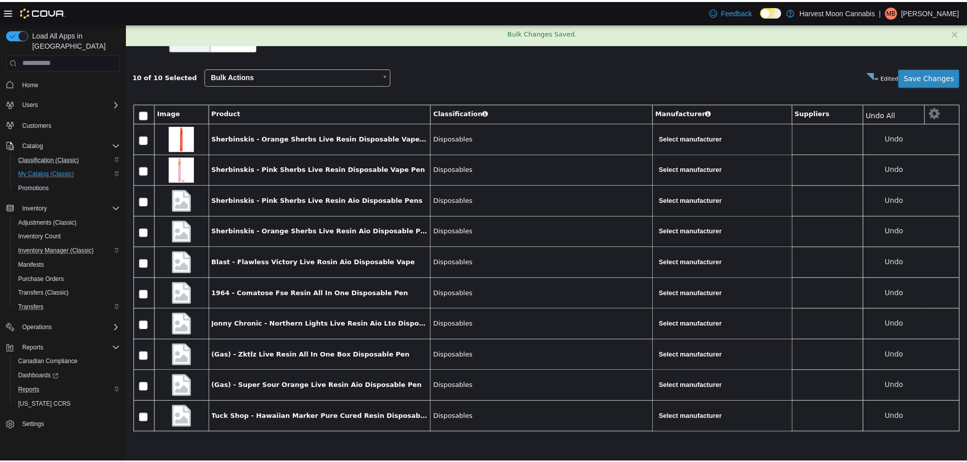
scroll to position [0, 0]
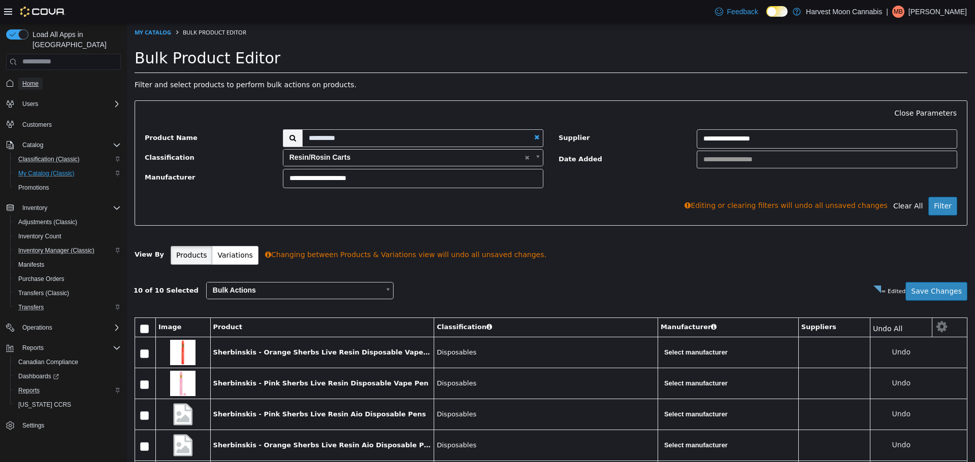
click at [36, 80] on span "Home" at bounding box center [30, 84] width 16 height 8
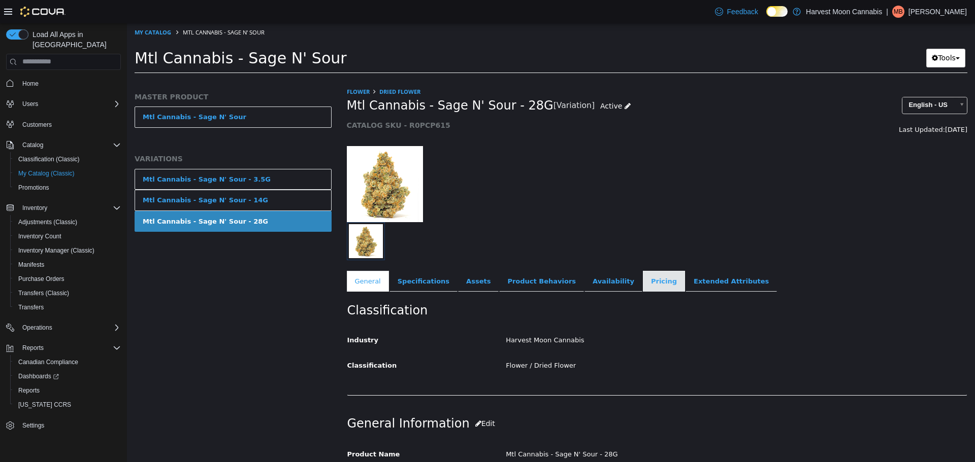
click at [643, 285] on link "Pricing" at bounding box center [664, 281] width 42 height 21
